Goal: Use online tool/utility: Use online tool/utility

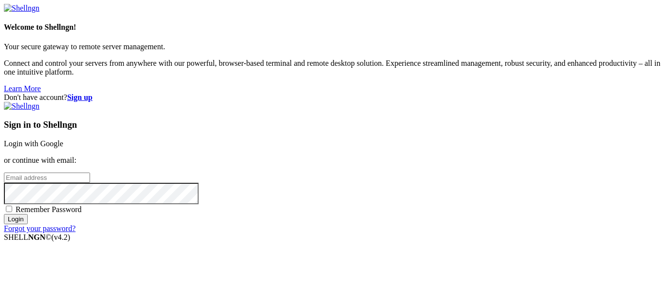
click at [63, 139] on link "Login with Google" at bounding box center [33, 143] width 59 height 8
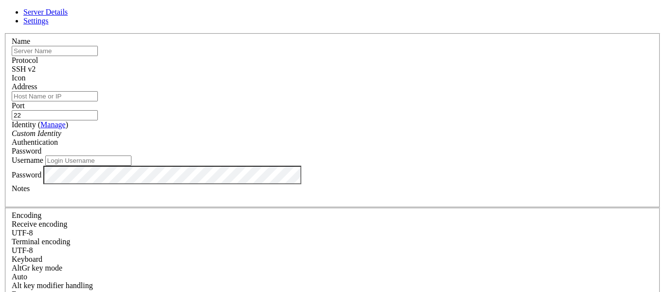
click at [315, 137] on div "Custom Identity" at bounding box center [333, 133] width 642 height 9
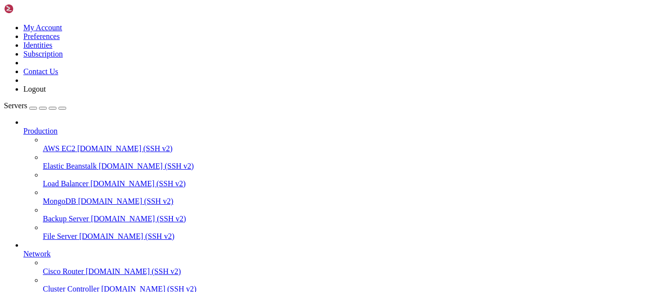
scroll to position [76, 0]
click at [86, 267] on span "[DOMAIN_NAME] (SSH v2)" at bounding box center [133, 271] width 95 height 8
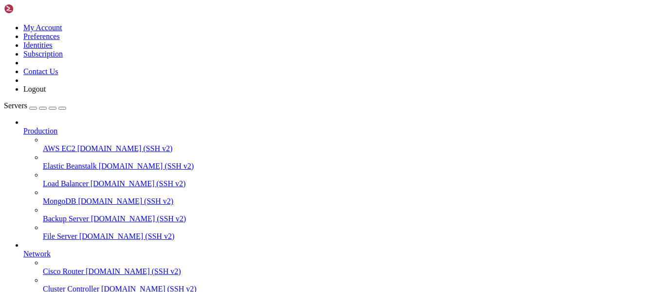
click at [82, 285] on span "Cluster Controller" at bounding box center [71, 289] width 57 height 8
click at [83, 267] on span "Cisco Router" at bounding box center [63, 271] width 41 height 8
click at [84, 267] on span "Cisco Router" at bounding box center [63, 271] width 41 height 8
click at [101, 285] on span "[DOMAIN_NAME] (SSH v2)" at bounding box center [148, 289] width 95 height 8
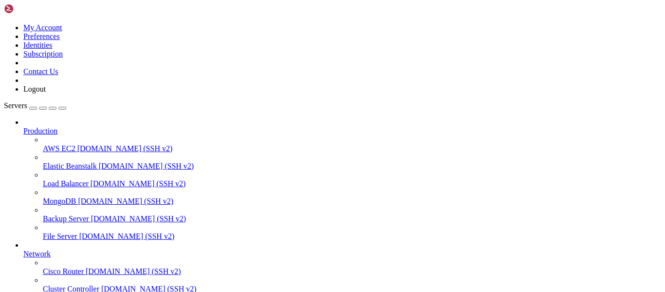
click at [101, 285] on span "[DOMAIN_NAME] (SSH v2)" at bounding box center [148, 289] width 95 height 8
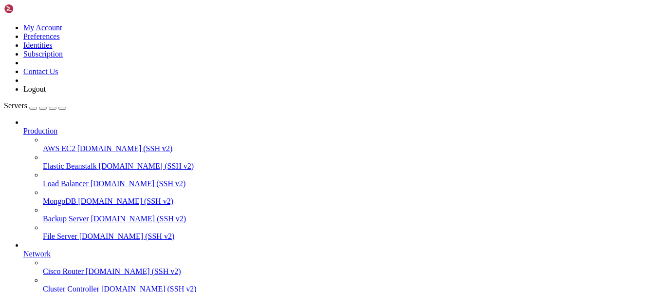
click at [95, 179] on link "Load Balancer [DOMAIN_NAME] (SSH v2)" at bounding box center [352, 183] width 619 height 9
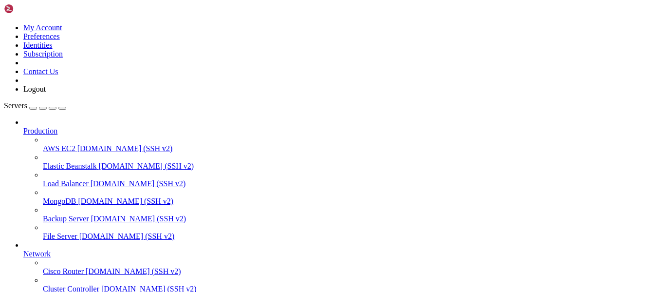
click at [57, 127] on span "Production" at bounding box center [40, 131] width 34 height 8
click at [23, 127] on icon at bounding box center [23, 127] width 0 height 0
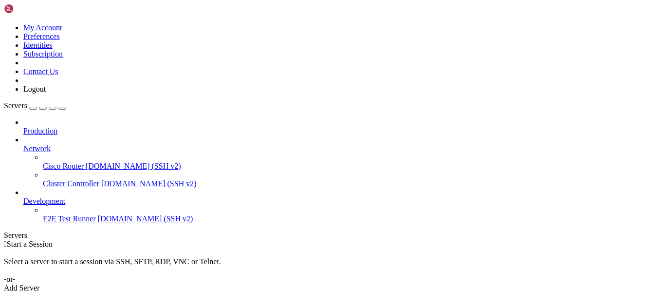
click at [23, 144] on icon at bounding box center [23, 144] width 0 height 0
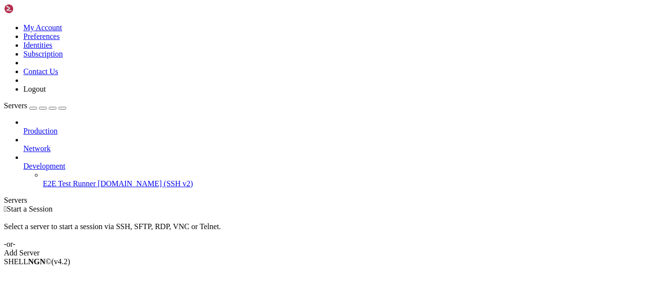
click at [65, 162] on span "Development" at bounding box center [44, 166] width 42 height 8
click at [77, 179] on link "E2E Test Runner [DOMAIN_NAME] (SSH v2)" at bounding box center [352, 183] width 619 height 9
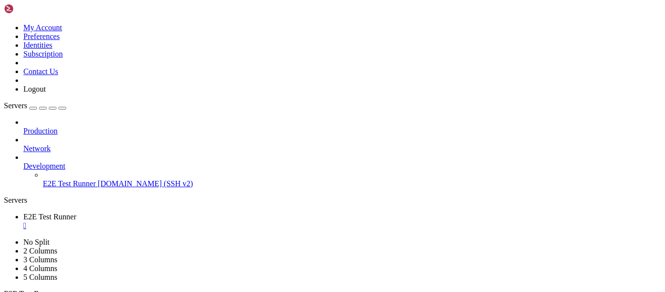
click at [65, 162] on span "Development" at bounding box center [44, 166] width 42 height 8
click at [23, 162] on icon at bounding box center [23, 162] width 0 height 0
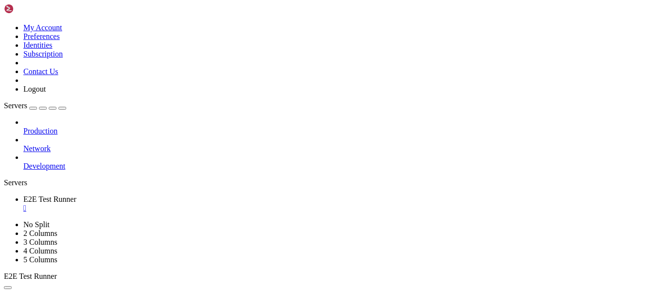
click at [33, 108] on div "button" at bounding box center [33, 108] width 0 height 0
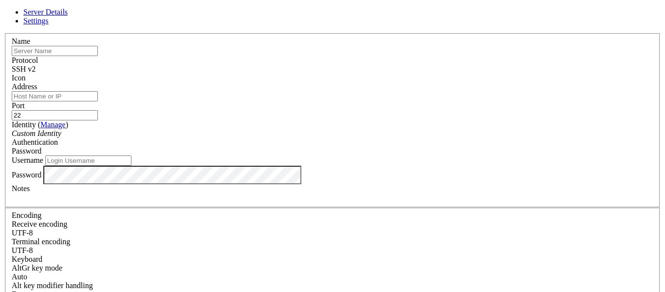
click at [64, 30] on div "Server Details Settings Name Protocol SSH v2 Icon" at bounding box center [333, 209] width 658 height 402
click at [49, 19] on link "Settings" at bounding box center [35, 21] width 25 height 8
click at [4, 33] on icon at bounding box center [4, 33] width 0 height 0
